Goal: Information Seeking & Learning: Check status

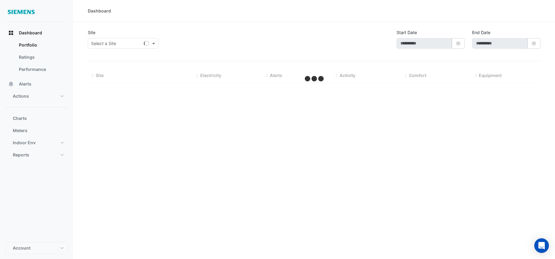
type input "**********"
select select "**"
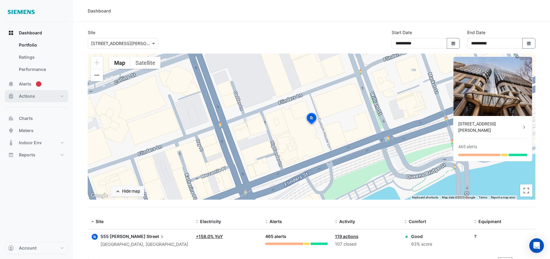
click at [33, 100] on button "Actions" at bounding box center [36, 96] width 63 height 12
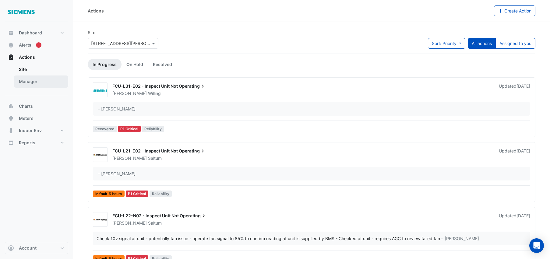
click at [34, 85] on link "Manager" at bounding box center [41, 82] width 54 height 12
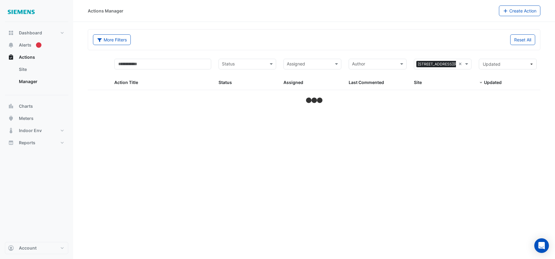
select select "**"
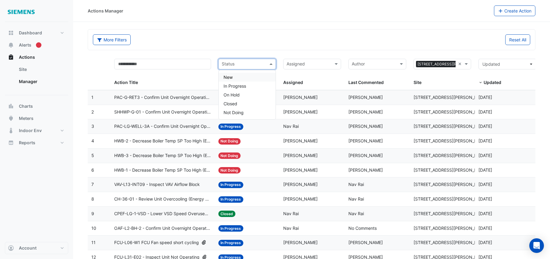
click at [268, 67] on span at bounding box center [272, 64] width 8 height 7
click at [246, 88] on span "In Progress" at bounding box center [235, 85] width 23 height 5
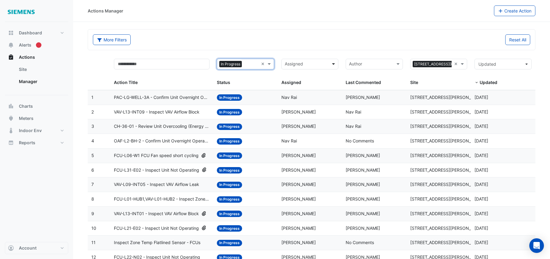
click at [335, 66] on span at bounding box center [334, 64] width 8 height 7
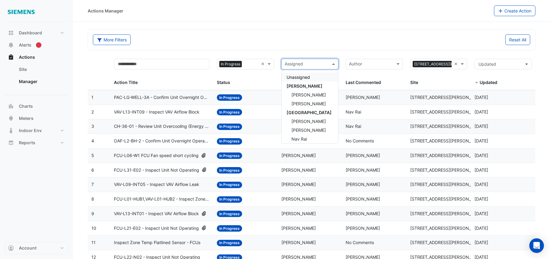
click at [346, 74] on div "Author Last Commented" at bounding box center [374, 72] width 57 height 27
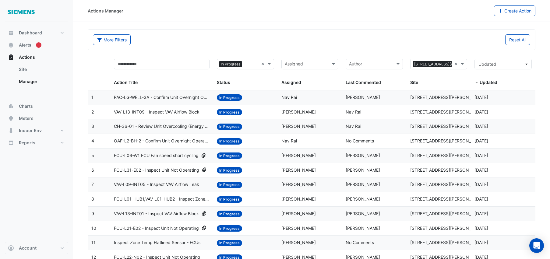
click at [185, 128] on span "CH-36-01 - Review Unit Overcooling (Energy Waste)" at bounding box center [162, 126] width 96 height 7
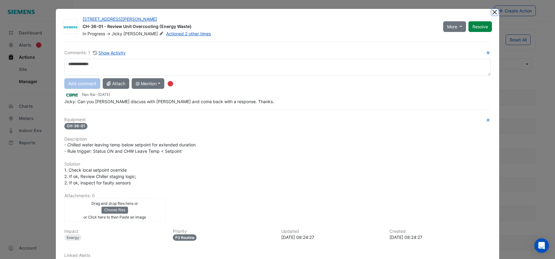
click at [492, 14] on button "Close" at bounding box center [494, 12] width 6 height 6
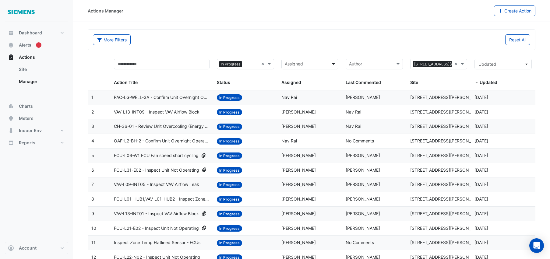
click at [334, 65] on span at bounding box center [334, 64] width 8 height 7
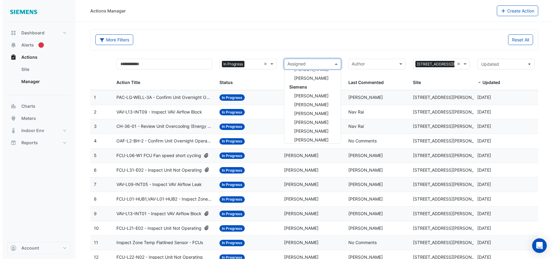
scroll to position [159, 0]
click at [310, 113] on span "Jason Willing" at bounding box center [308, 112] width 34 height 5
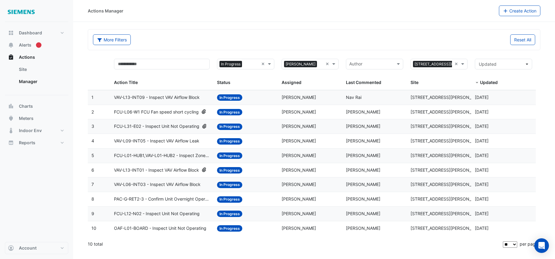
click at [174, 99] on span "VAV-L13-INT09 - Inspect VAV Airflow Block" at bounding box center [157, 97] width 86 height 7
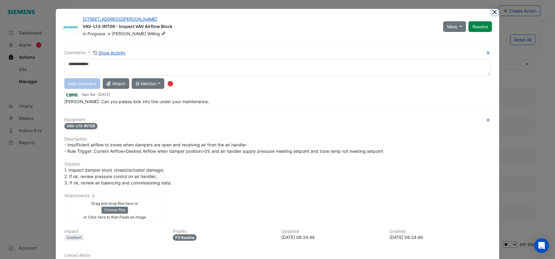
click at [492, 12] on button "Close" at bounding box center [494, 12] width 6 height 6
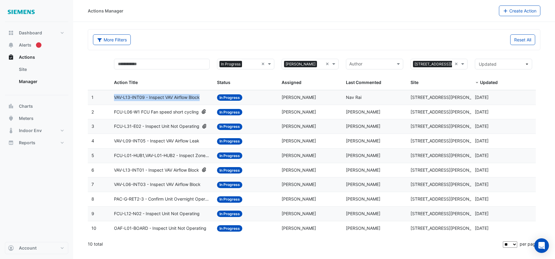
drag, startPoint x: 202, startPoint y: 97, endPoint x: 114, endPoint y: 97, distance: 87.7
click at [114, 97] on div "VAV-L13-INT09 - Inspect VAV Airflow Block" at bounding box center [162, 97] width 96 height 7
copy span "VAV-L13-INT09 - Inspect VAV Airflow Block"
drag, startPoint x: 201, startPoint y: 185, endPoint x: 114, endPoint y: 185, distance: 86.8
click at [114, 185] on span "VAV-L06-INT03 - Inspect VAV Airflow Block" at bounding box center [157, 184] width 86 height 7
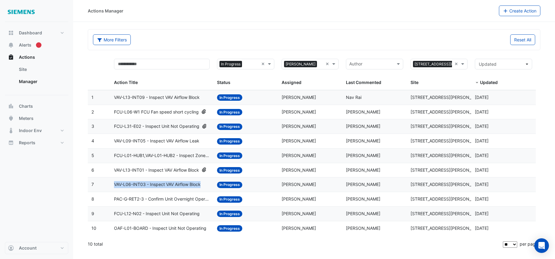
copy span "VAV-L06-INT03 - Inspect VAV Airflow Block"
click at [174, 185] on span "VAV-L06-INT03 - Inspect VAV Airflow Block" at bounding box center [157, 184] width 86 height 7
click at [168, 185] on span "VAV-L06-INT03 - Inspect VAV Airflow Block" at bounding box center [157, 184] width 86 height 7
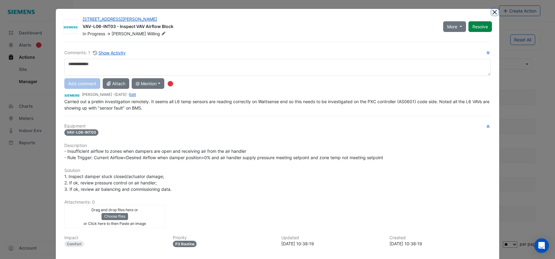
click at [491, 13] on button "Close" at bounding box center [494, 12] width 6 height 6
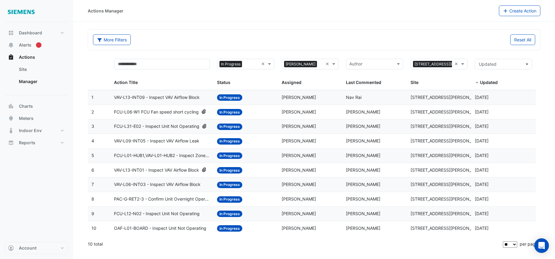
click at [192, 199] on span "PAC-G-RET2-3 - Confirm Unit Overnight Operation (Energy Waste)" at bounding box center [162, 199] width 96 height 7
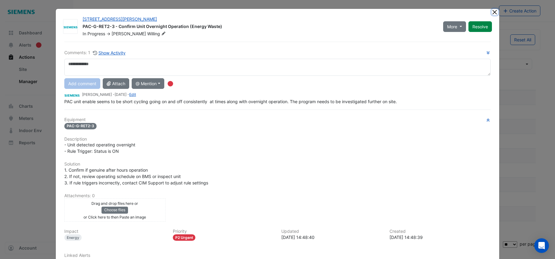
click at [492, 12] on button "Close" at bounding box center [494, 12] width 6 height 6
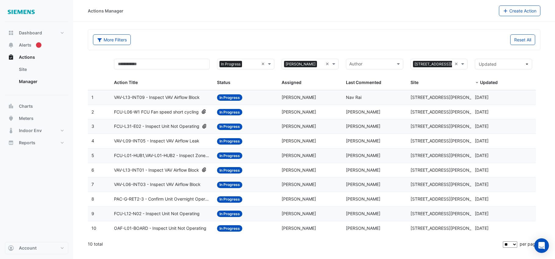
click at [190, 214] on span "FCU-L12-N02 - Inspect Unit Not Operating" at bounding box center [157, 213] width 86 height 7
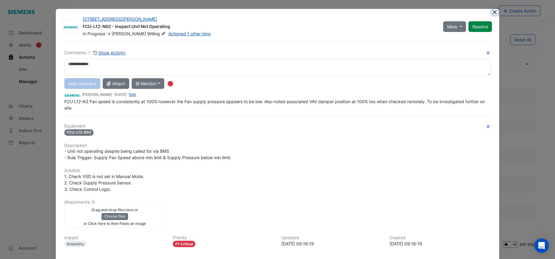
click at [491, 13] on button "Close" at bounding box center [494, 12] width 6 height 6
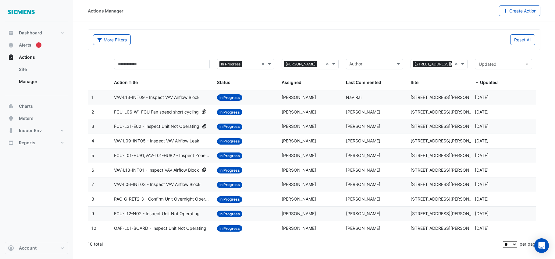
click at [176, 229] on span "OAF-L01-BOARD - Inspect Unit Not Operating" at bounding box center [160, 228] width 92 height 7
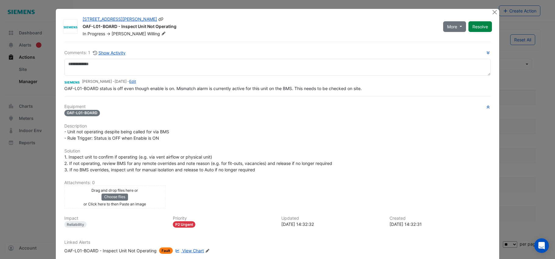
drag, startPoint x: 180, startPoint y: 25, endPoint x: 80, endPoint y: 25, distance: 99.9
click at [83, 25] on div "OAF-L01-BOARD - Inspect Unit Not Operating" at bounding box center [259, 26] width 353 height 7
copy div "OAF-L01-BOARD - Inspect Unit Not Operating"
drag, startPoint x: 491, startPoint y: 12, endPoint x: 470, endPoint y: 12, distance: 21.0
click at [491, 12] on button "Close" at bounding box center [494, 12] width 6 height 6
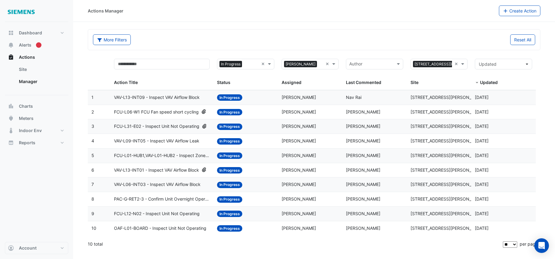
click at [189, 215] on span "FCU-L12-N02 - Inspect Unit Not Operating" at bounding box center [157, 213] width 86 height 7
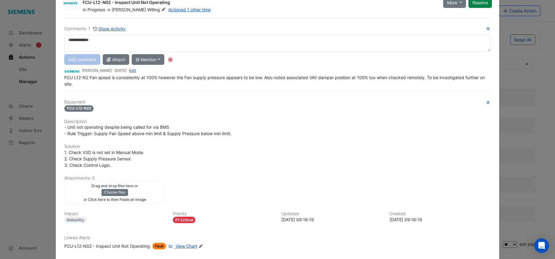
scroll to position [56, 0]
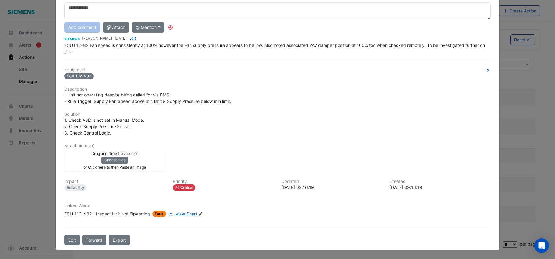
click at [185, 214] on span "View Chart" at bounding box center [186, 213] width 22 height 5
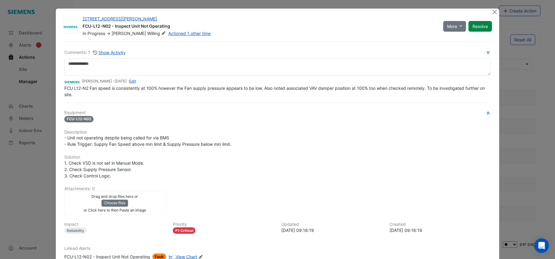
scroll to position [0, 0]
click at [494, 11] on button "Close" at bounding box center [494, 12] width 6 height 6
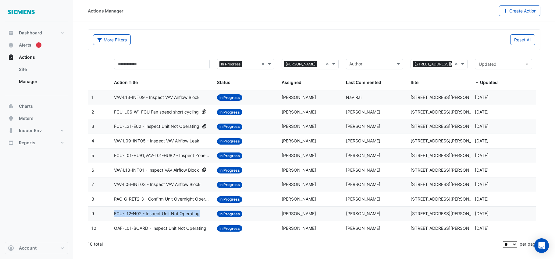
drag, startPoint x: 203, startPoint y: 215, endPoint x: 114, endPoint y: 215, distance: 88.9
click at [114, 215] on div "FCU-L12-N02 - Inspect Unit Not Operating" at bounding box center [162, 213] width 96 height 7
copy span "FCU-L12-N02 - Inspect Unit Not Operating"
click at [150, 97] on span "VAV-L13-INT09 - Inspect VAV Airflow Block" at bounding box center [157, 97] width 86 height 7
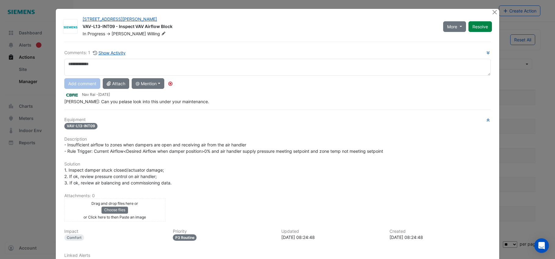
scroll to position [50, 0]
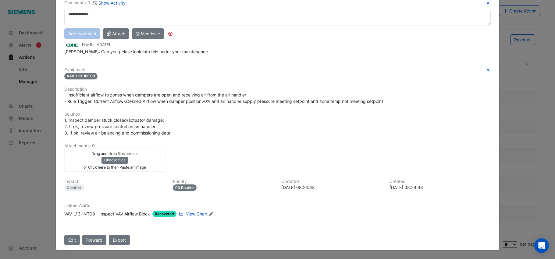
click at [191, 217] on span "View Chart" at bounding box center [197, 213] width 22 height 5
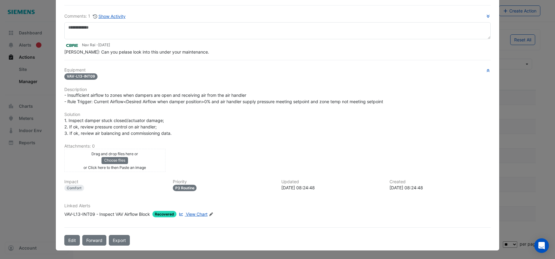
scroll to position [37, 0]
click at [203, 214] on span "View Chart" at bounding box center [197, 213] width 22 height 5
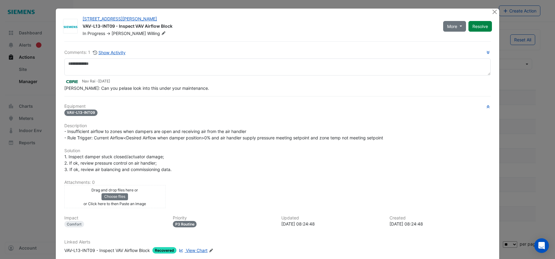
scroll to position [0, 0]
click at [493, 12] on button "Close" at bounding box center [494, 12] width 6 height 6
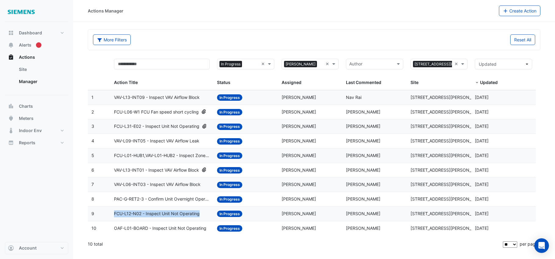
drag, startPoint x: 202, startPoint y: 214, endPoint x: 114, endPoint y: 213, distance: 88.0
click at [114, 213] on div "FCU-L12-N02 - Inspect Unit Not Operating" at bounding box center [162, 213] width 96 height 7
click at [145, 213] on span "FCU-L12-N02 - Inspect Unit Not Operating" at bounding box center [157, 213] width 86 height 7
drag, startPoint x: 201, startPoint y: 215, endPoint x: 114, endPoint y: 213, distance: 87.1
click at [114, 213] on datatable-body-cell "Action Title: FCU-L12-N02 - Inspect Unit Not Operating" at bounding box center [161, 214] width 103 height 14
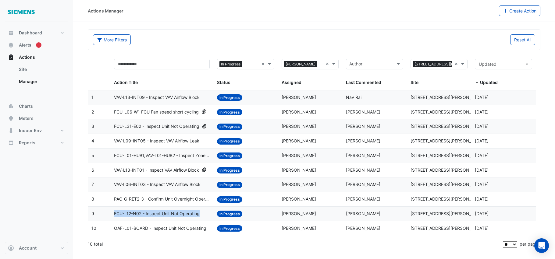
copy span "FCU-L12-N02 - Inspect Unit Not Operating"
click at [190, 198] on span "PAC-G-RET2-3 - Confirm Unit Overnight Operation (Energy Waste)" at bounding box center [162, 199] width 96 height 7
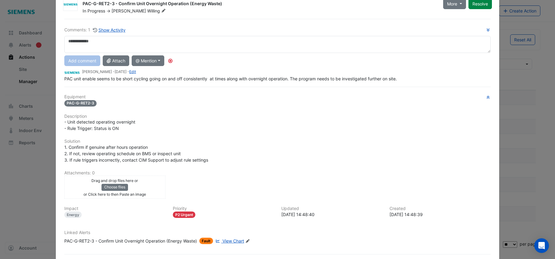
scroll to position [50, 0]
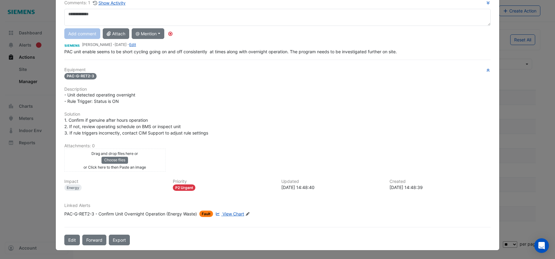
click at [234, 216] on span "View Chart" at bounding box center [233, 213] width 22 height 5
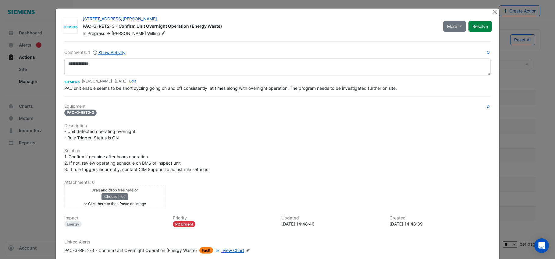
scroll to position [0, 0]
drag, startPoint x: 184, startPoint y: 28, endPoint x: 80, endPoint y: 26, distance: 103.8
click at [80, 26] on div "555 Collins Street PAC-G-RET2-3 - Confirm Unit Overnight Operation (Energy Wast…" at bounding box center [259, 26] width 360 height 21
copy div "PAC-G-RET2-3 - Confirm Unit Overnight Operation"
click at [495, 13] on button "Close" at bounding box center [494, 12] width 6 height 6
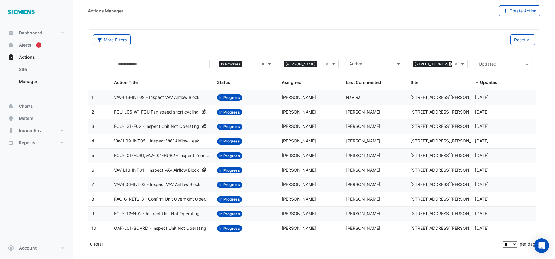
click at [164, 184] on span "VAV-L06-INT03 - Inspect VAV Airflow Block" at bounding box center [157, 184] width 86 height 7
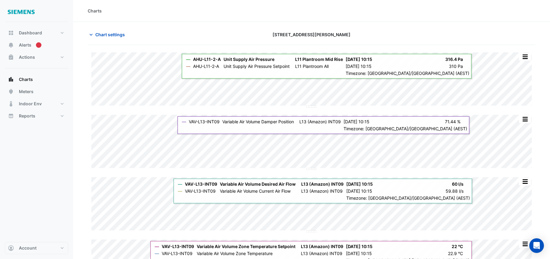
scroll to position [30, 0]
